Goal: Find specific page/section: Find specific page/section

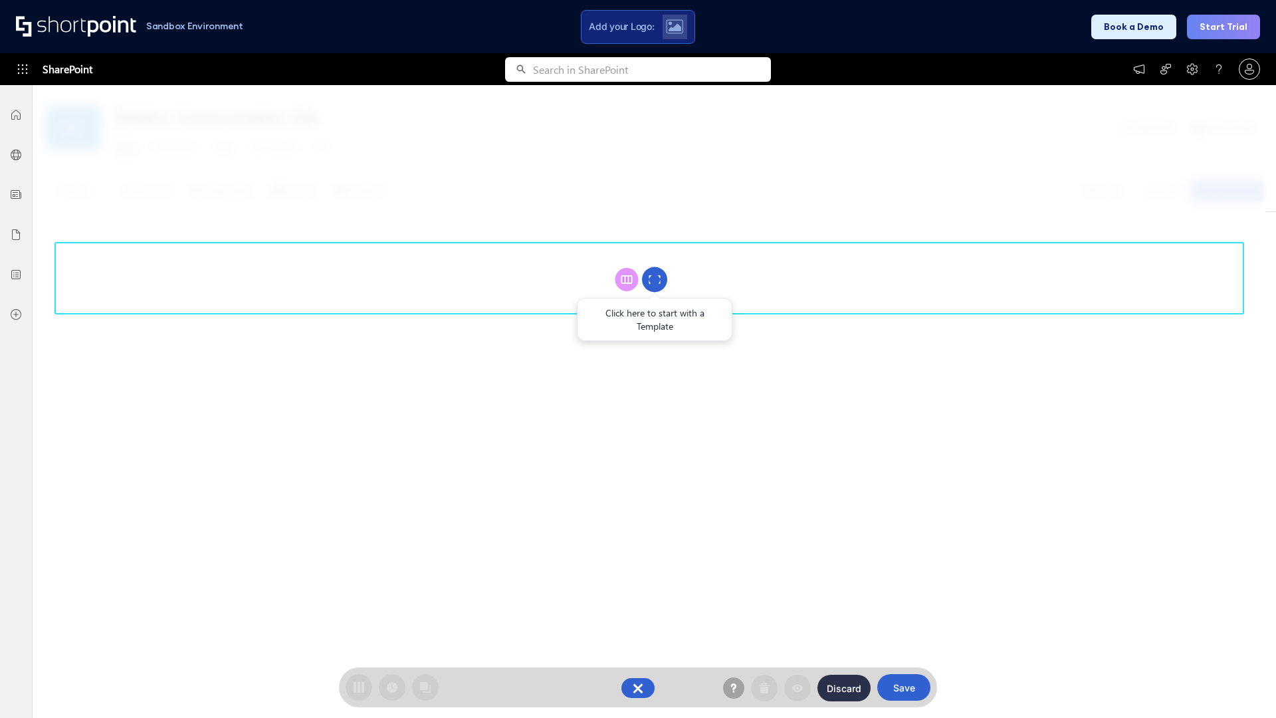
click at [655, 279] on circle at bounding box center [654, 279] width 25 height 25
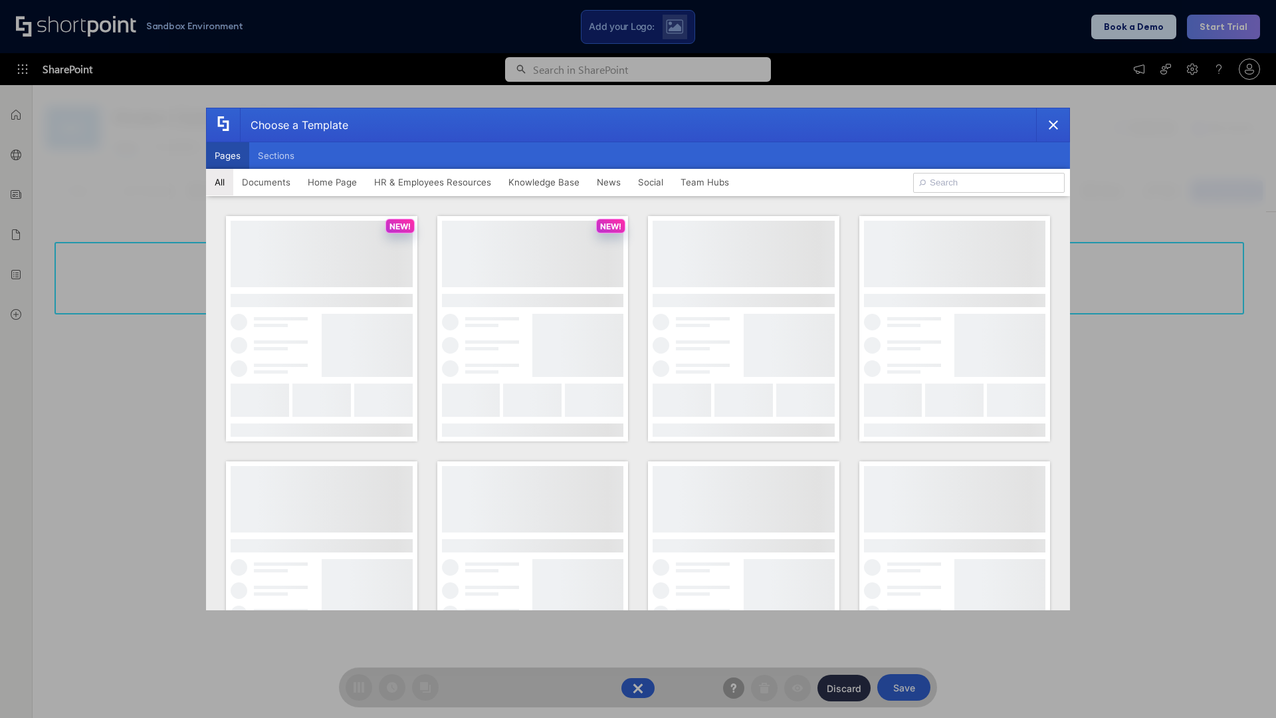
click at [227, 155] on button "Pages" at bounding box center [227, 155] width 43 height 27
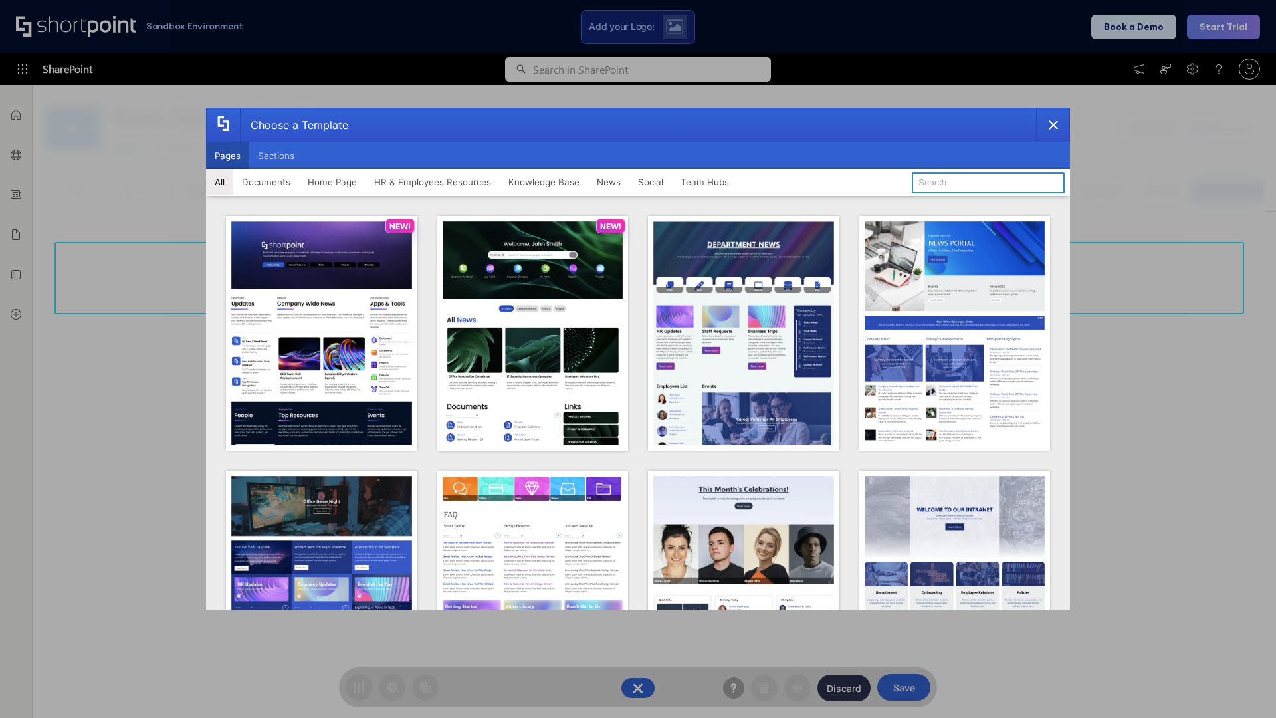
type input "Intranet Layout 5"
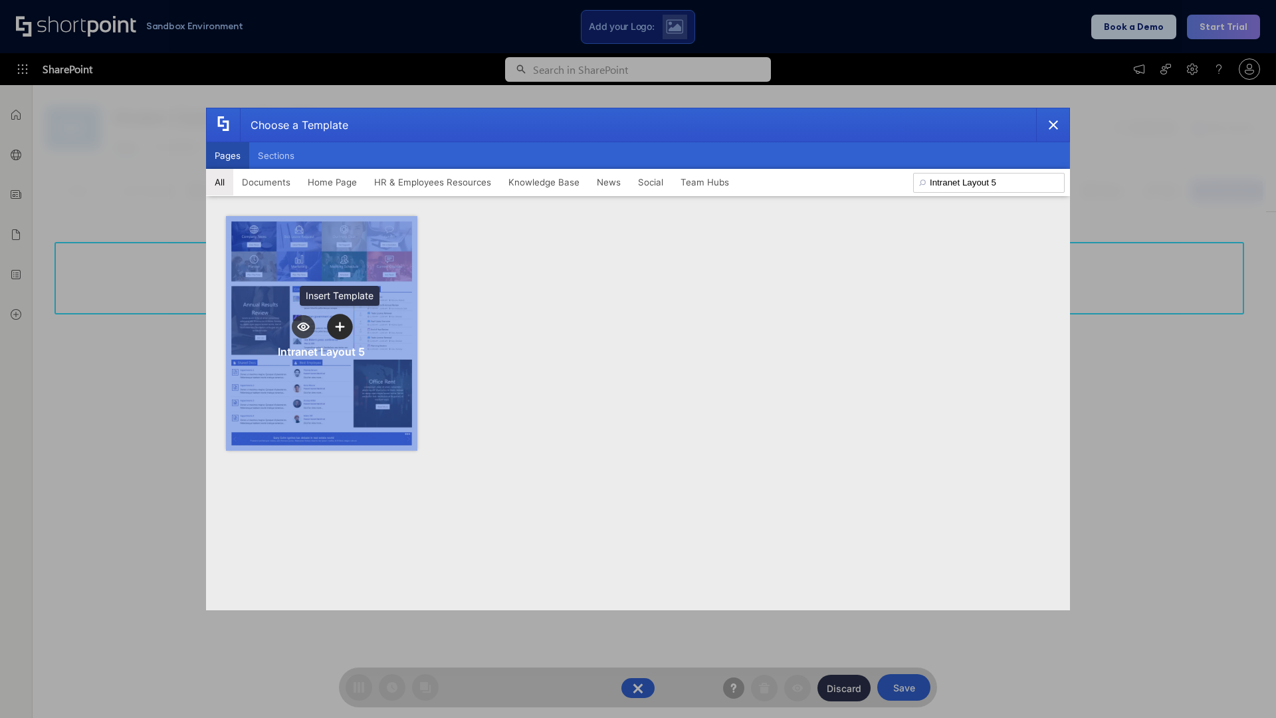
click at [340, 326] on icon "template selector" at bounding box center [339, 326] width 9 height 9
